Goal: Information Seeking & Learning: Learn about a topic

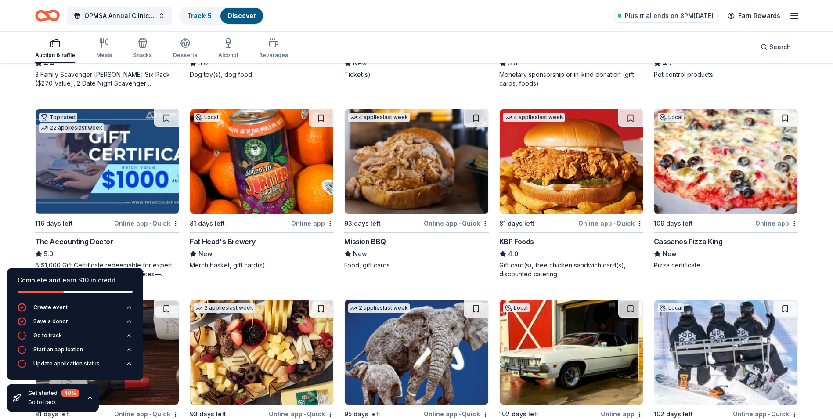
scroll to position [633, 0]
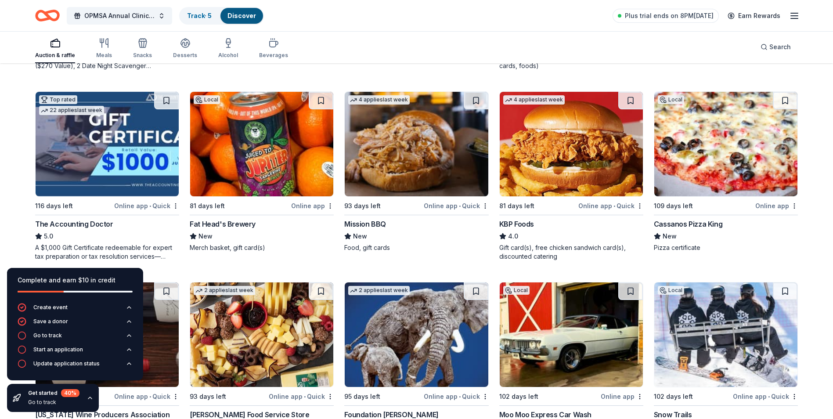
click at [86, 168] on img at bounding box center [107, 144] width 143 height 104
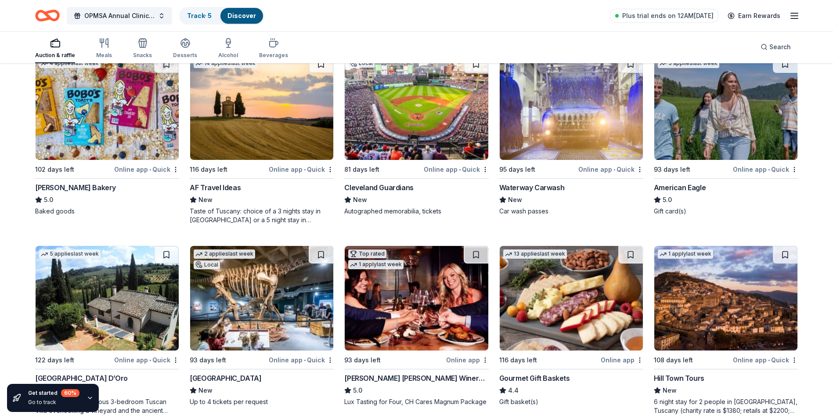
scroll to position [1248, 0]
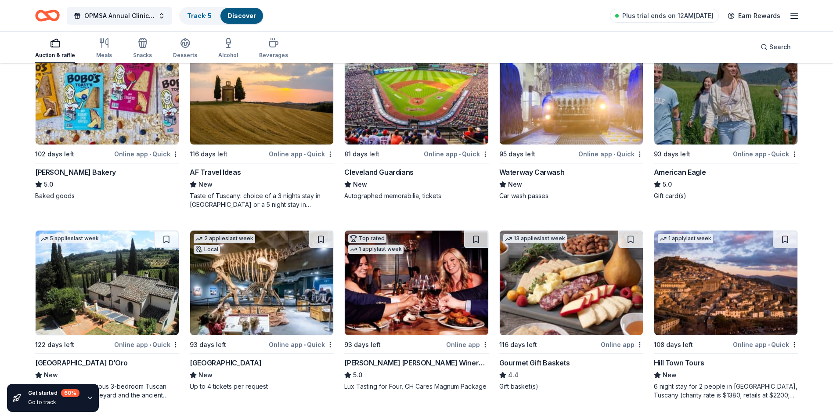
click at [747, 155] on div "Online app • Quick" at bounding box center [765, 153] width 65 height 11
